Goal: Task Accomplishment & Management: Use online tool/utility

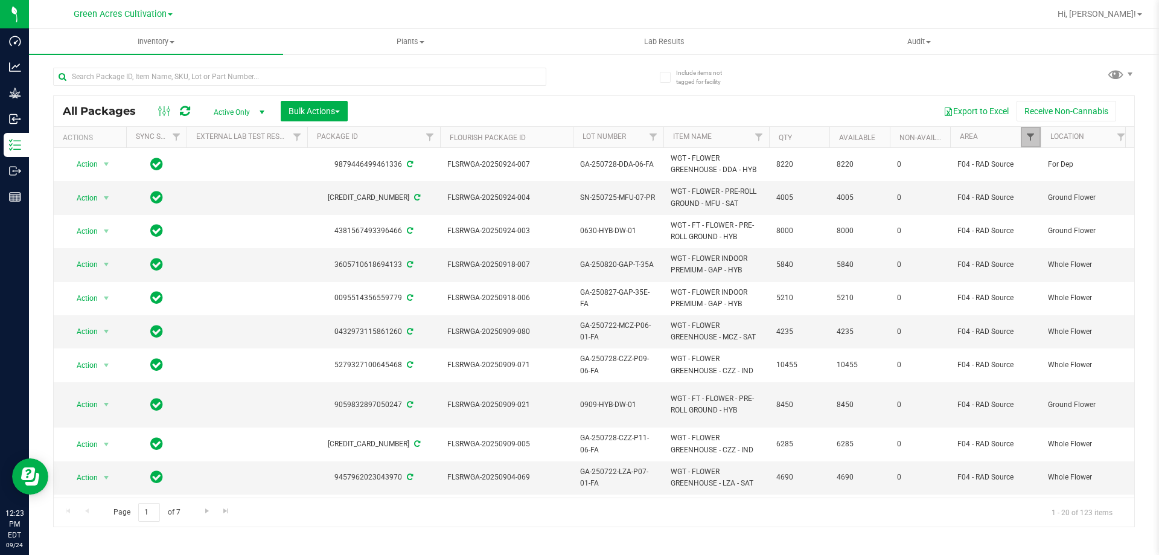
click at [1031, 133] on span "Filter" at bounding box center [1031, 137] width 10 height 10
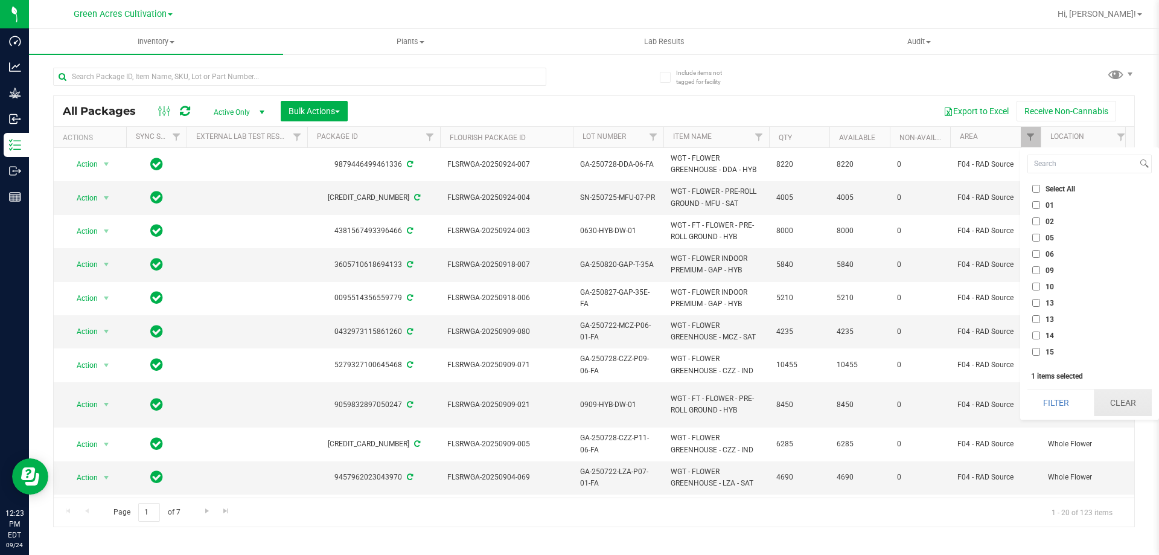
click at [1115, 404] on button "Clear" at bounding box center [1123, 402] width 58 height 27
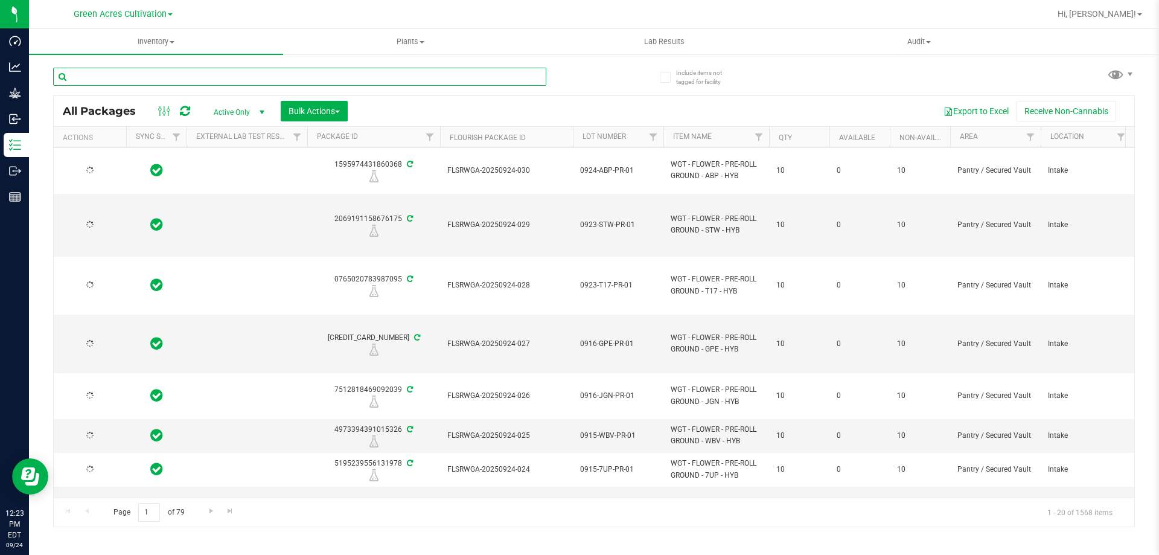
click at [379, 75] on input "text" at bounding box center [299, 77] width 493 height 18
paste input "0626-SAT-DW-02"
type input "0626-SAT-DW-02"
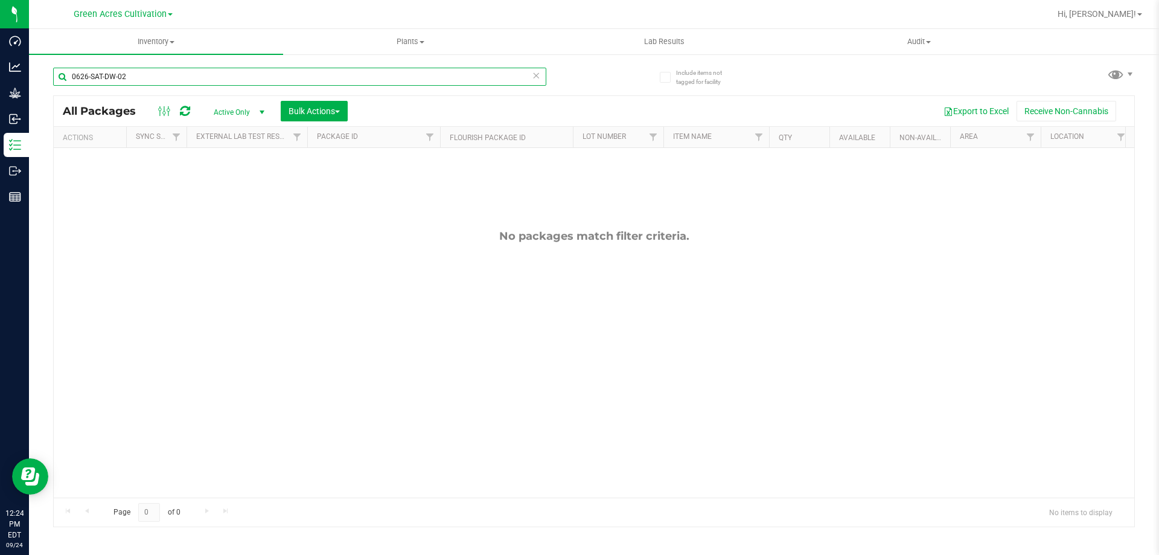
click at [357, 80] on input "0626-SAT-DW-02" at bounding box center [299, 77] width 493 height 18
